Goal: Information Seeking & Learning: Learn about a topic

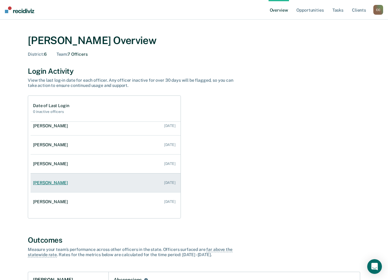
scroll to position [44, 0]
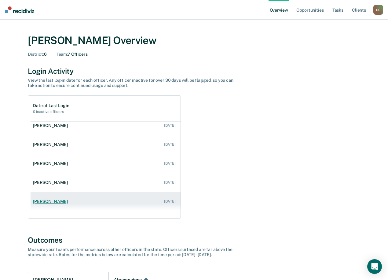
click at [56, 200] on div "[PERSON_NAME]" at bounding box center [51, 201] width 37 height 5
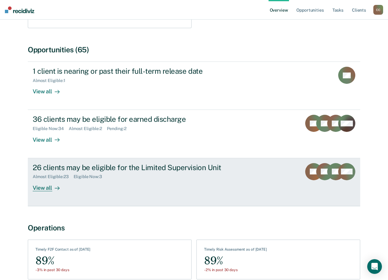
scroll to position [200, 0]
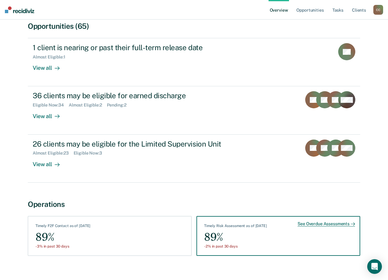
click at [308, 221] on div "See Overdue Assessments" at bounding box center [326, 224] width 57 height 6
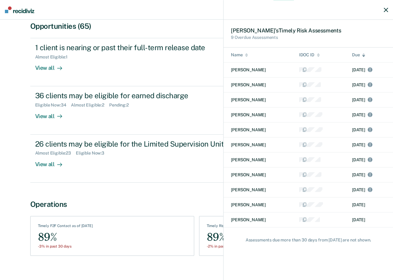
click at [121, 243] on div "[PERSON_NAME] ’s Timely Risk Assessment s 9 Overdue Assessments Name IDOC ID Du…" at bounding box center [196, 140] width 393 height 280
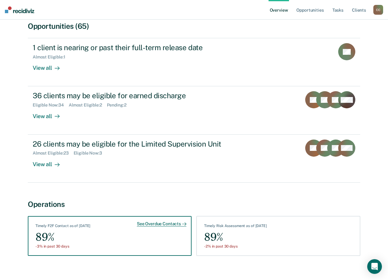
click at [48, 244] on div "-3% in past 30 days" at bounding box center [62, 246] width 55 height 4
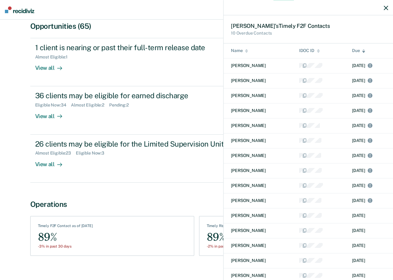
click at [140, 173] on div "[PERSON_NAME] ’s Timely F2F Contact s 10 Overdue Contacts Name IDOC ID Due [PER…" at bounding box center [196, 140] width 393 height 280
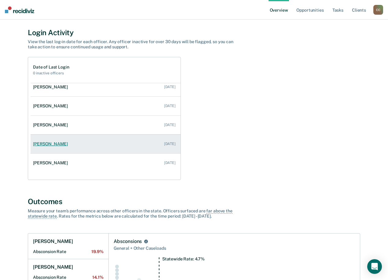
scroll to position [31, 0]
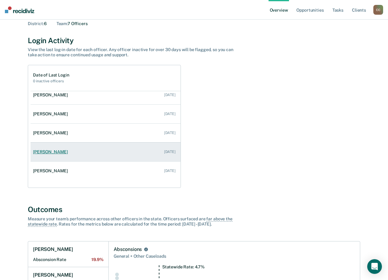
click at [64, 154] on link "[PERSON_NAME] [DATE]" at bounding box center [106, 151] width 150 height 17
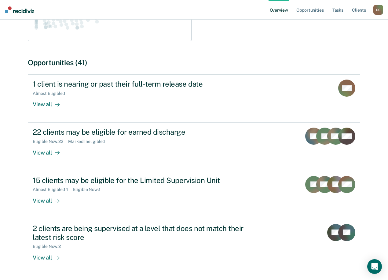
scroll to position [256, 0]
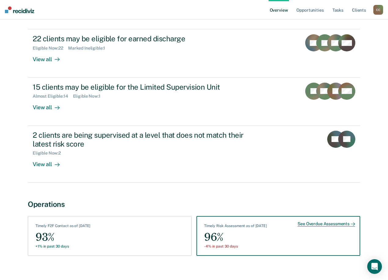
click at [240, 216] on div "See Overdue Assessments Timely Risk Assessment as of [DATE] 96% -4% in past 30 …" at bounding box center [278, 236] width 164 height 40
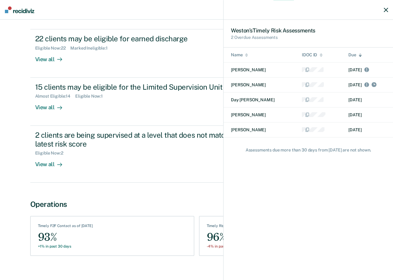
click at [68, 218] on div "[PERSON_NAME] ’s Timely Risk Assessment s 2 Overdue Assessments Name IDOC ID Du…" at bounding box center [196, 140] width 393 height 280
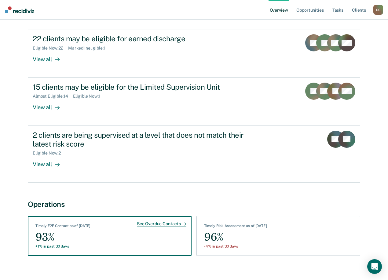
click at [79, 223] on div "Timely F2F Contact as of [DATE]" at bounding box center [62, 226] width 55 height 7
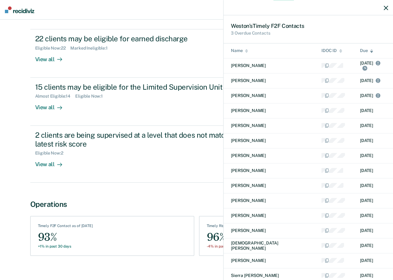
click at [111, 239] on div "[PERSON_NAME] ’s Timely F2F Contact s 3 Overdue Contacts Name IDOC ID Due [PERS…" at bounding box center [196, 140] width 393 height 280
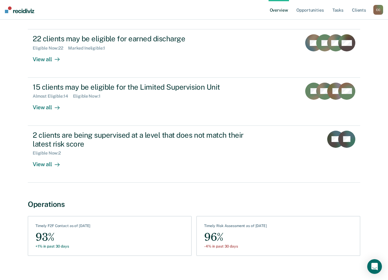
scroll to position [31, 0]
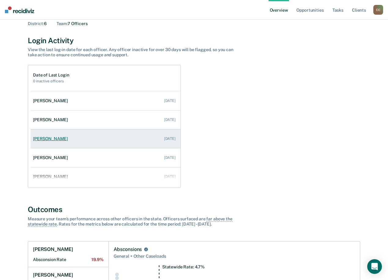
click at [99, 142] on link "[PERSON_NAME] [DATE]" at bounding box center [106, 138] width 150 height 17
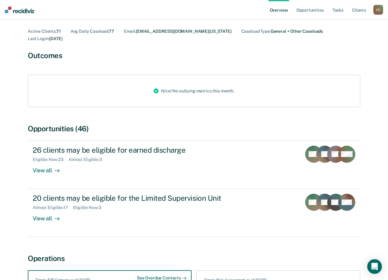
scroll to position [99, 0]
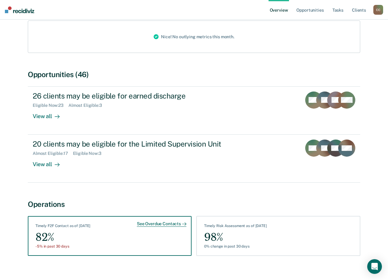
click at [162, 221] on div "See Overdue Contacts" at bounding box center [162, 224] width 50 height 6
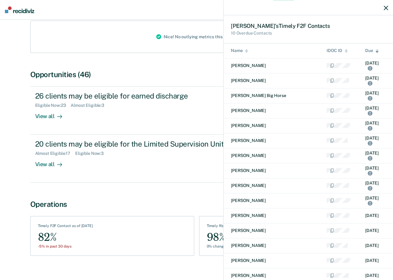
click at [168, 188] on div "[PERSON_NAME] ’s Timely F2F Contact s 10 Overdue Contacts Name IDOC ID Due [PER…" at bounding box center [196, 140] width 393 height 280
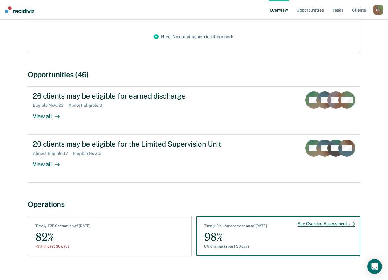
click at [319, 221] on div "See Overdue Assessments" at bounding box center [326, 224] width 57 height 6
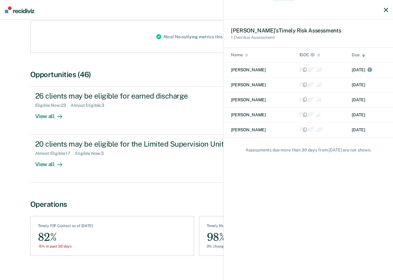
click at [138, 189] on div "[PERSON_NAME] ’s Timely Risk Assessment s 1 Overdue Assessment Name IDOC ID Due…" at bounding box center [196, 140] width 393 height 280
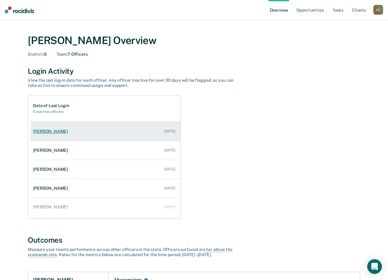
click at [57, 127] on link "[PERSON_NAME] [DATE]" at bounding box center [106, 131] width 150 height 17
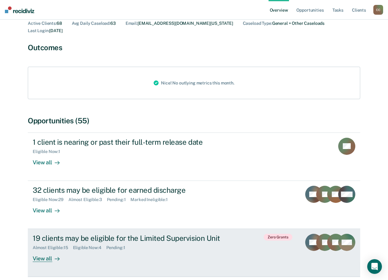
scroll to position [147, 0]
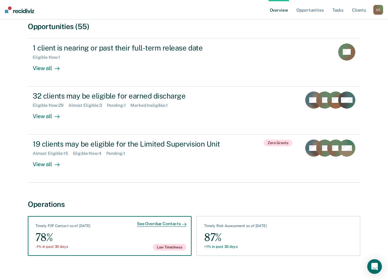
click at [166, 221] on div "See Overdue Contacts" at bounding box center [162, 224] width 50 height 6
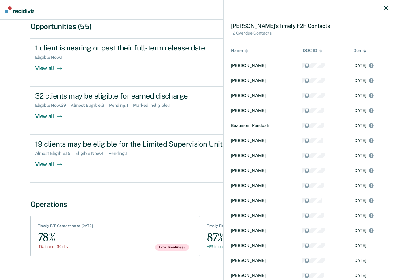
click at [214, 224] on div "[PERSON_NAME] ’s Timely F2F Contact s 12 Overdue Contacts Name IDOC ID Due [PER…" at bounding box center [196, 140] width 393 height 280
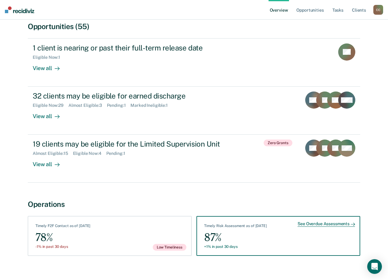
click at [310, 221] on div "See Overdue Assessments" at bounding box center [326, 224] width 57 height 6
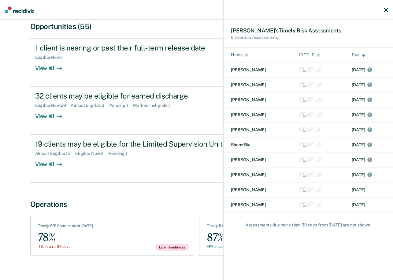
click at [173, 191] on div "[PERSON_NAME] ’s Timely Risk Assessment s 8 Overdue Assessments Name IDOC ID Du…" at bounding box center [196, 140] width 393 height 280
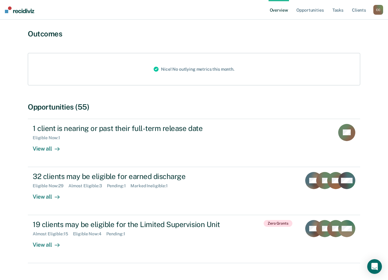
scroll to position [0, 0]
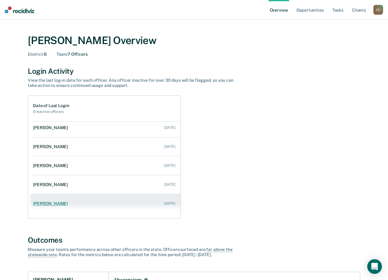
scroll to position [44, 0]
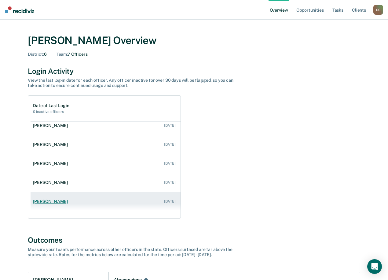
click at [61, 205] on link "[PERSON_NAME] [DATE]" at bounding box center [106, 201] width 150 height 17
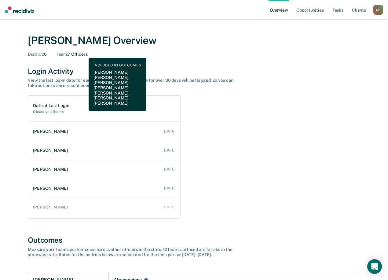
click at [84, 53] on div "Team : 7 Officers" at bounding box center [72, 54] width 31 height 5
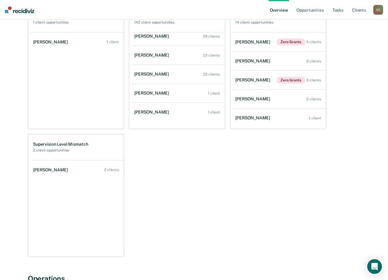
scroll to position [428, 0]
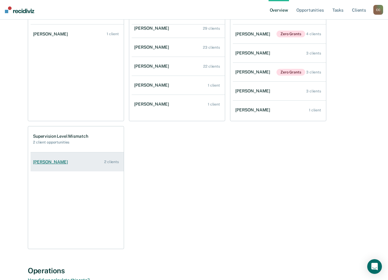
click at [58, 159] on div "[PERSON_NAME]" at bounding box center [51, 161] width 37 height 5
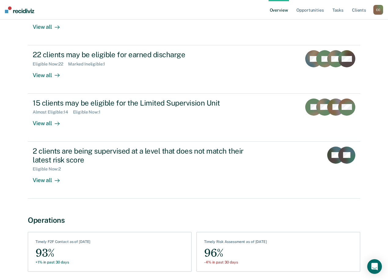
scroll to position [256, 0]
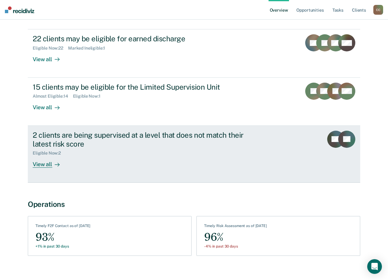
click at [51, 156] on div "View all" at bounding box center [50, 162] width 34 height 12
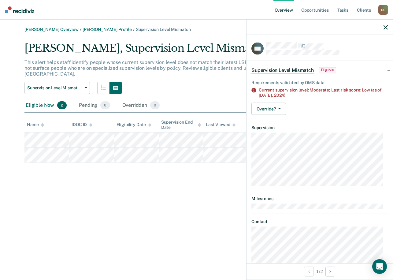
click at [165, 204] on div "[PERSON_NAME] Overview / [PERSON_NAME] Profile / Supervision Level Mismatch [PE…" at bounding box center [196, 143] width 378 height 233
click at [77, 227] on div "[PERSON_NAME] Overview / [PERSON_NAME] Profile / Supervision Level Mismatch [PE…" at bounding box center [196, 143] width 378 height 233
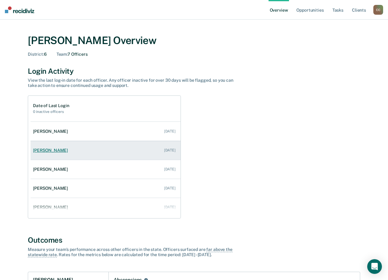
click at [54, 150] on div "[PERSON_NAME]" at bounding box center [51, 150] width 37 height 5
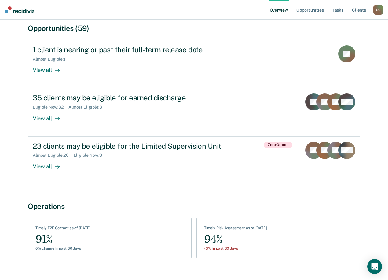
scroll to position [200, 0]
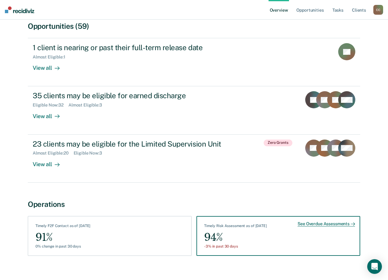
click at [318, 221] on div "See Overdue Assessments" at bounding box center [326, 224] width 57 height 6
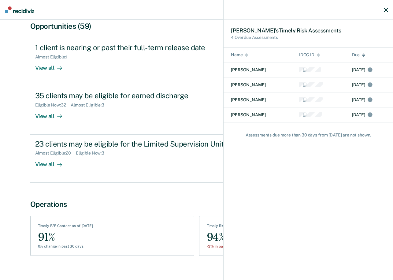
click at [90, 225] on div "[PERSON_NAME] ’s Timely Risk Assessment s 4 Overdue Assessments Name IDOC ID Du…" at bounding box center [196, 140] width 393 height 280
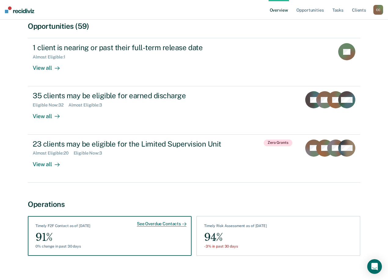
click at [158, 221] on div "See Overdue Contacts" at bounding box center [162, 224] width 50 height 6
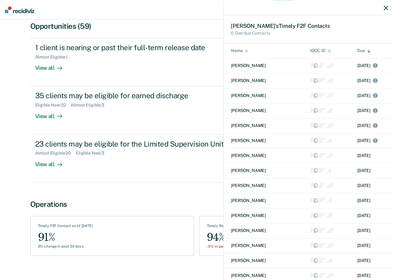
click at [163, 134] on div "[PERSON_NAME] ’s Timely F2F Contact s 6 Overdue Contacts Name IDOC ID Due [PERS…" at bounding box center [196, 140] width 393 height 280
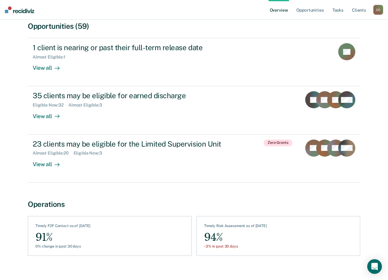
click at [380, 8] on div "C C" at bounding box center [378, 10] width 10 height 10
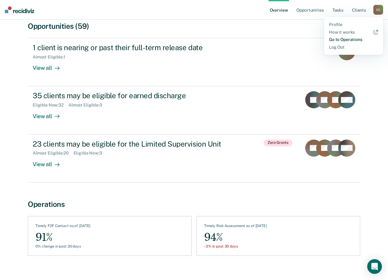
click at [340, 37] on link "Go to Operations" at bounding box center [353, 39] width 49 height 5
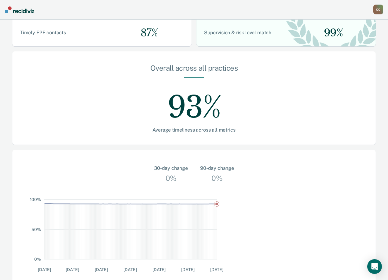
scroll to position [154, 0]
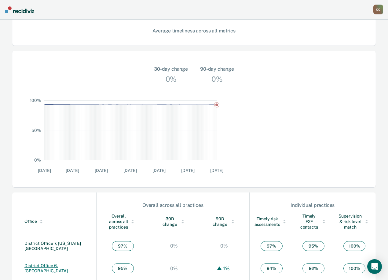
click at [51, 263] on link "District Office 6, [GEOGRAPHIC_DATA]" at bounding box center [45, 268] width 43 height 10
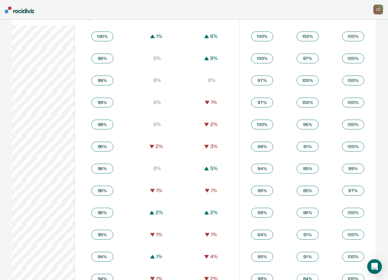
scroll to position [397, 0]
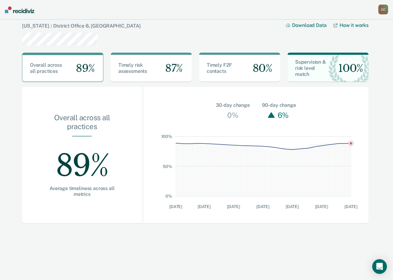
drag, startPoint x: 391, startPoint y: 12, endPoint x: 386, endPoint y: 8, distance: 6.4
click at [390, 11] on nav "[PERSON_NAME] Profile How it works Go to Operations Go to Workflows Go to Insig…" at bounding box center [196, 10] width 393 height 20
click at [384, 7] on div "C C" at bounding box center [383, 10] width 10 height 10
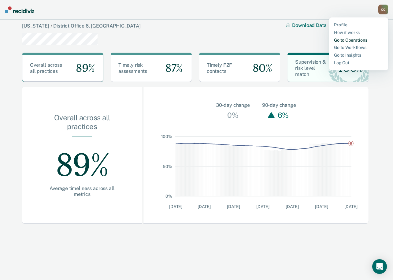
click at [352, 39] on link "Go to Operations" at bounding box center [358, 40] width 49 height 5
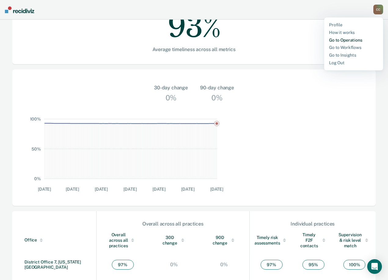
scroll to position [154, 0]
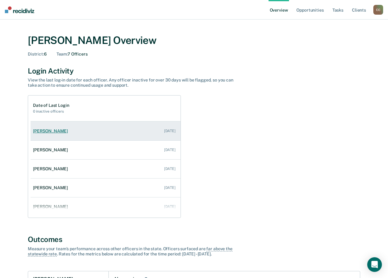
click at [54, 134] on link "[PERSON_NAME] [DATE]" at bounding box center [106, 131] width 150 height 17
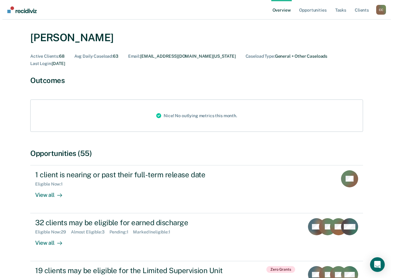
scroll to position [149, 0]
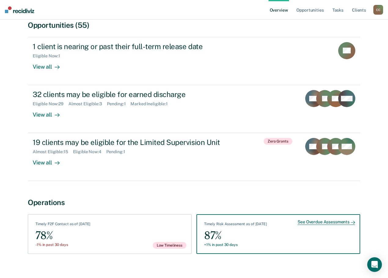
click at [305, 220] on div "See Overdue Assessments" at bounding box center [326, 223] width 57 height 6
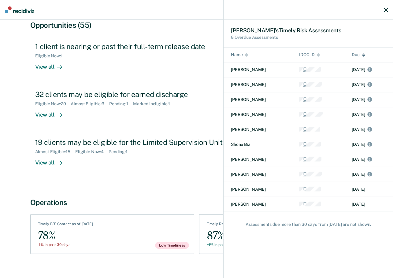
click at [170, 188] on div "[PERSON_NAME] ’s Timely Risk Assessment s 8 Overdue Assessments Name IDOC ID Du…" at bounding box center [196, 139] width 393 height 278
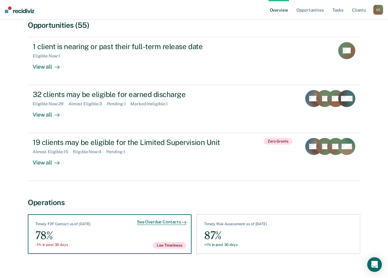
click at [150, 220] on div "See Overdue Contacts" at bounding box center [162, 223] width 50 height 6
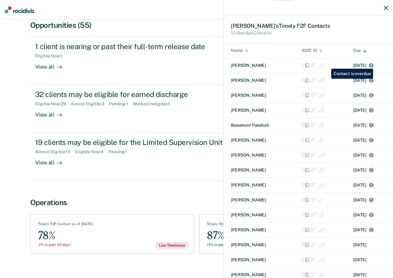
click at [373, 65] on icon at bounding box center [371, 65] width 5 height 5
click at [244, 64] on td "[PERSON_NAME]" at bounding box center [258, 65] width 71 height 15
